Goal: Task Accomplishment & Management: Manage account settings

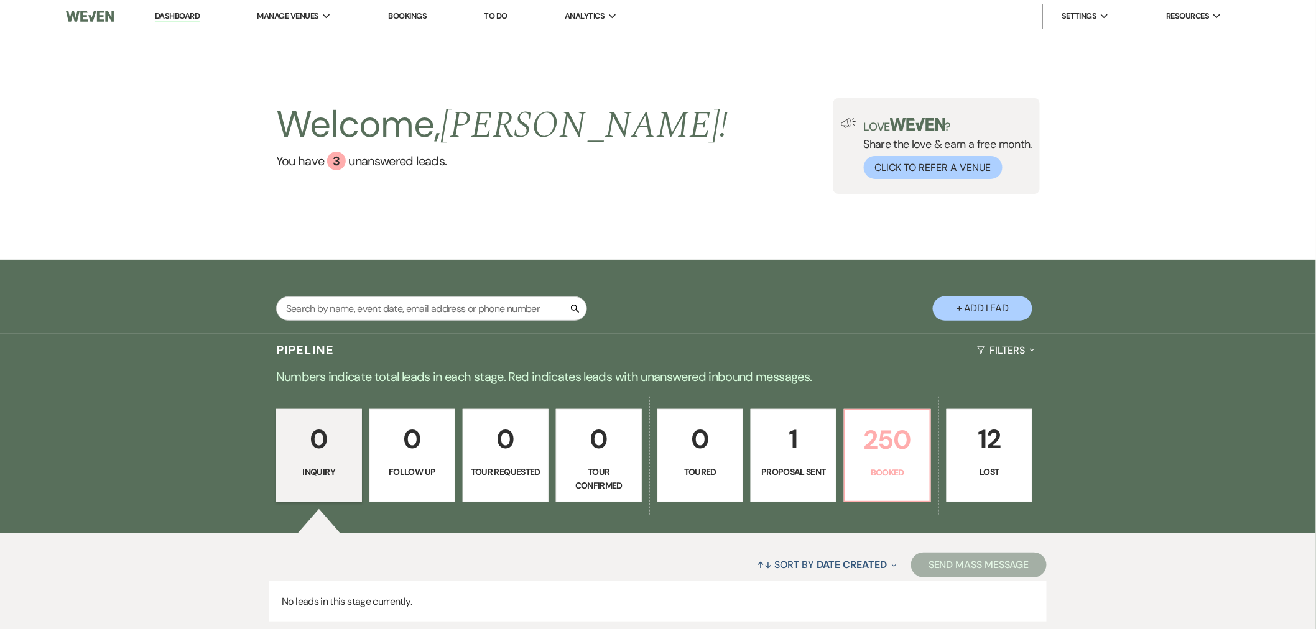
click at [883, 445] on p "250" at bounding box center [887, 440] width 70 height 42
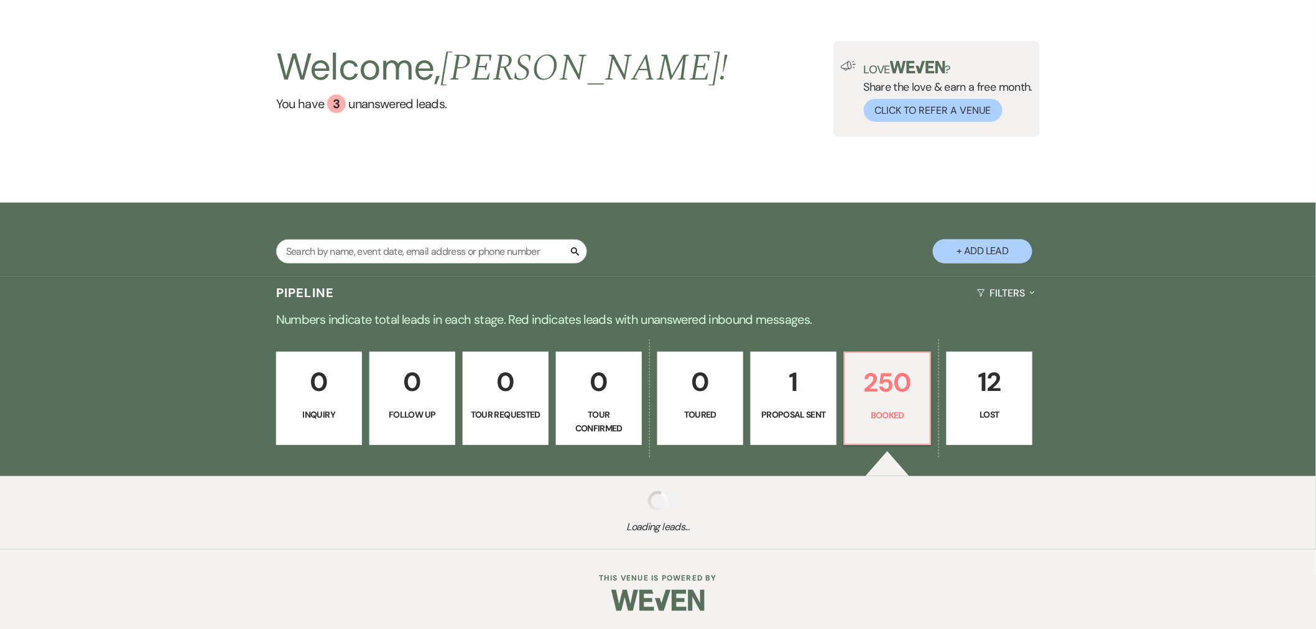
scroll to position [58, 0]
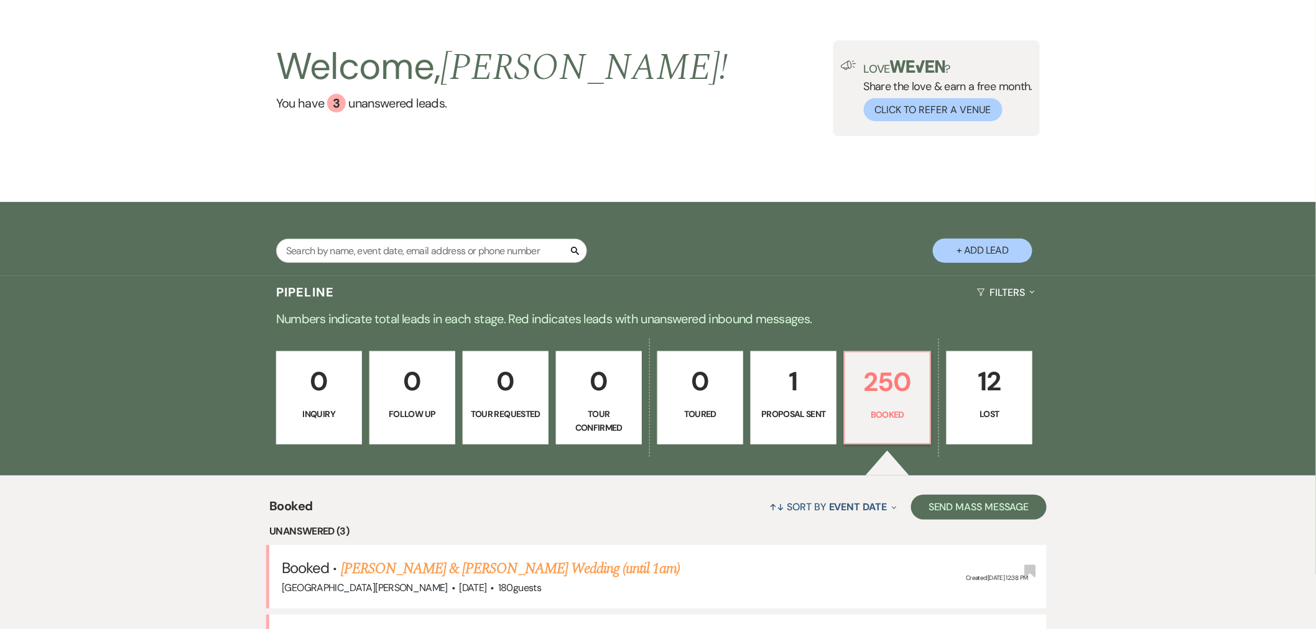
click at [484, 558] on link "[PERSON_NAME] & [PERSON_NAME] Wedding (until 1am)" at bounding box center [510, 569] width 339 height 22
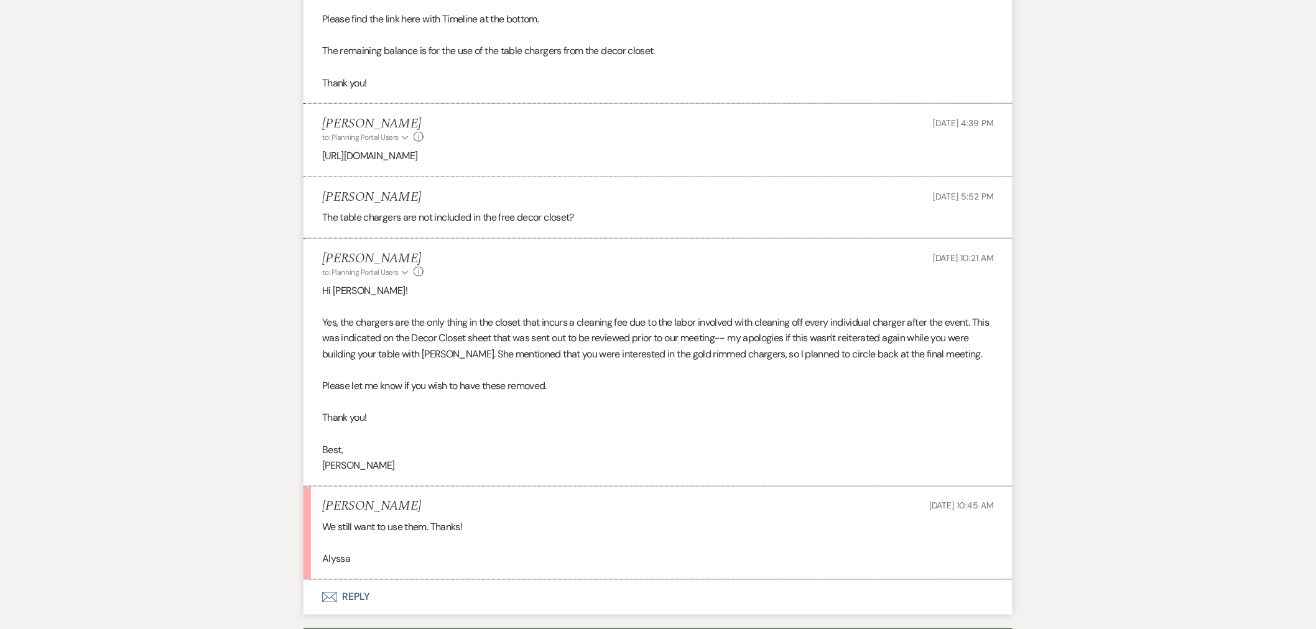
scroll to position [482, 0]
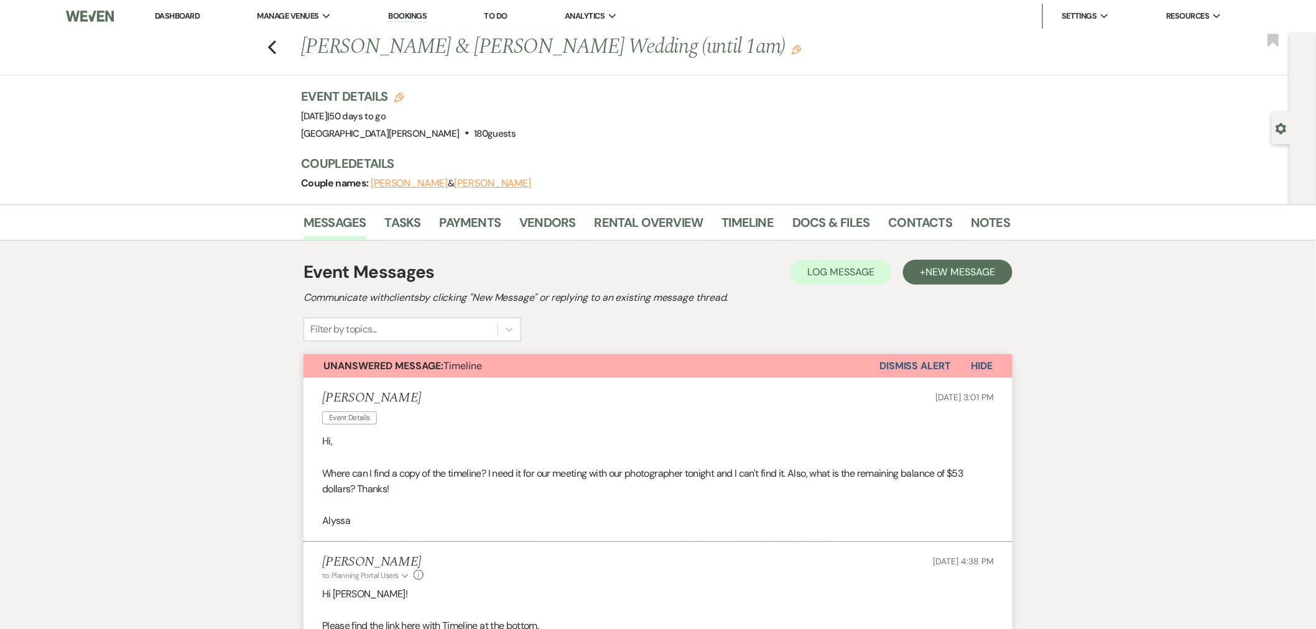
click at [899, 363] on button "Dismiss Alert" at bounding box center [914, 366] width 71 height 24
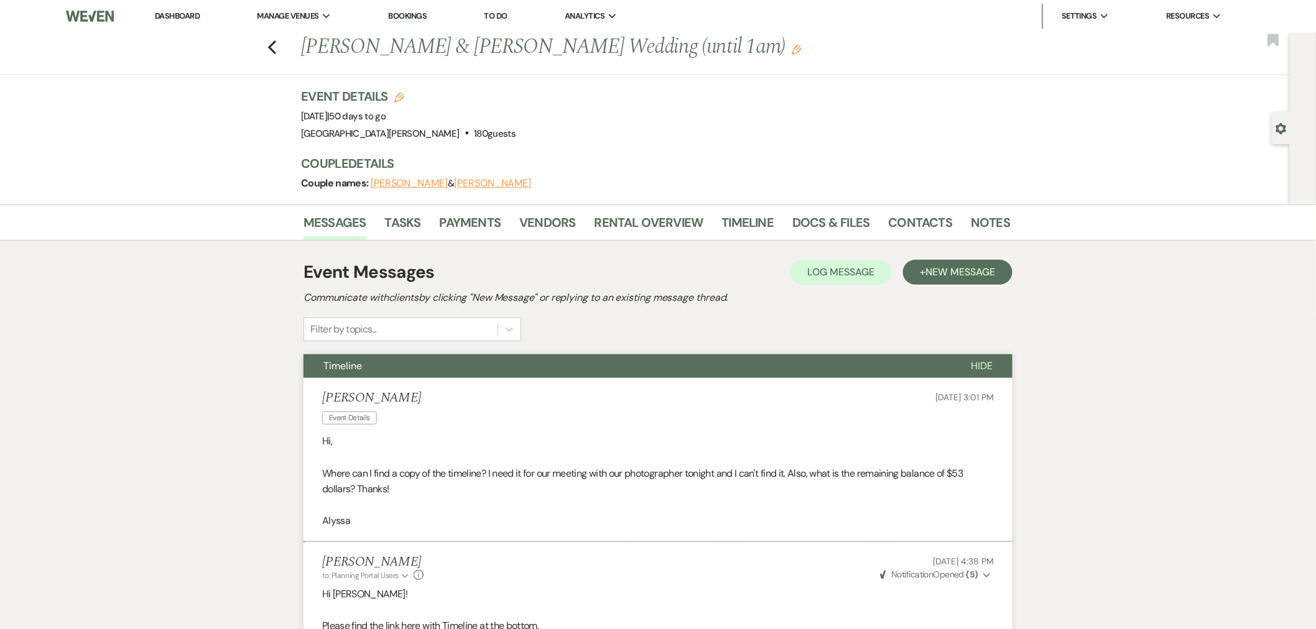
click at [171, 13] on link "Dashboard" at bounding box center [177, 16] width 45 height 11
